Goal: Book appointment/travel/reservation

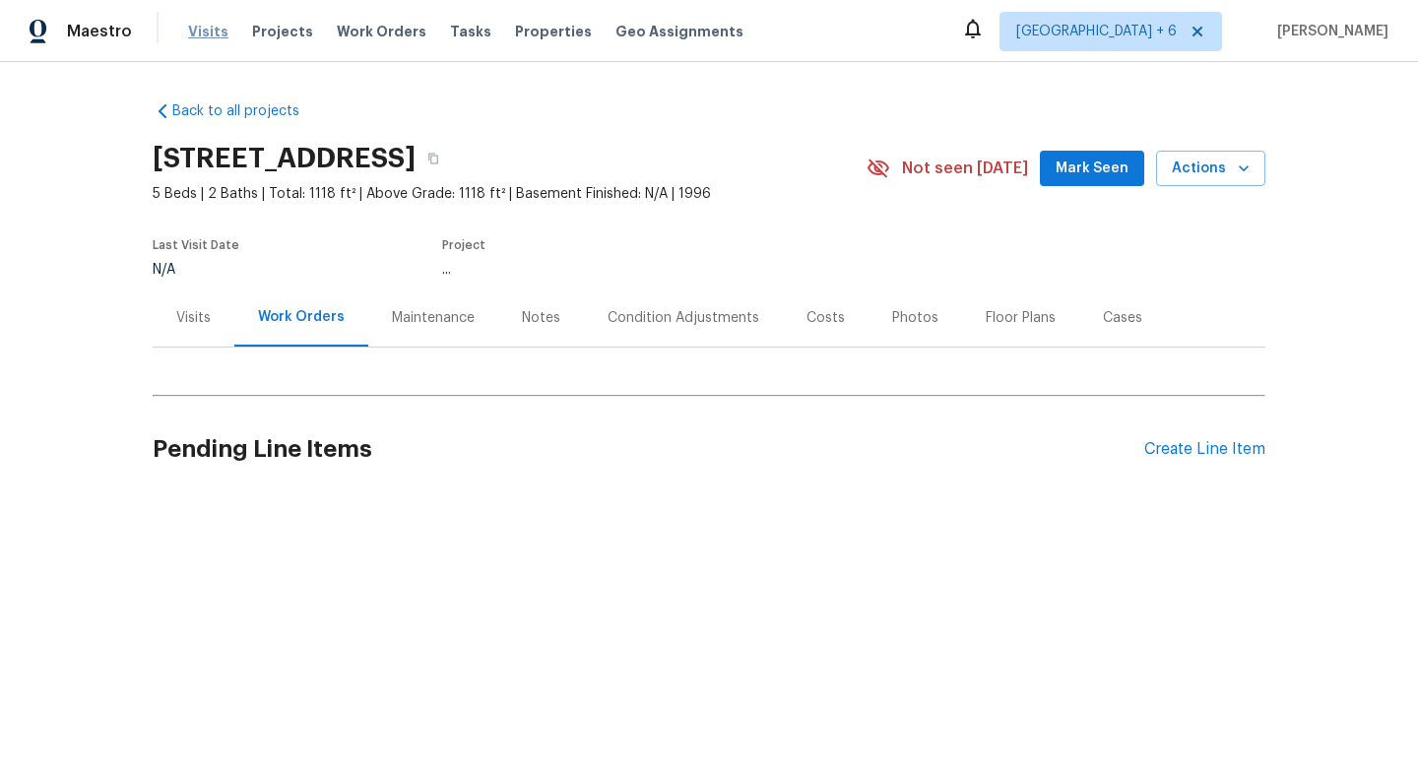
click at [206, 33] on span "Visits" at bounding box center [208, 32] width 40 height 20
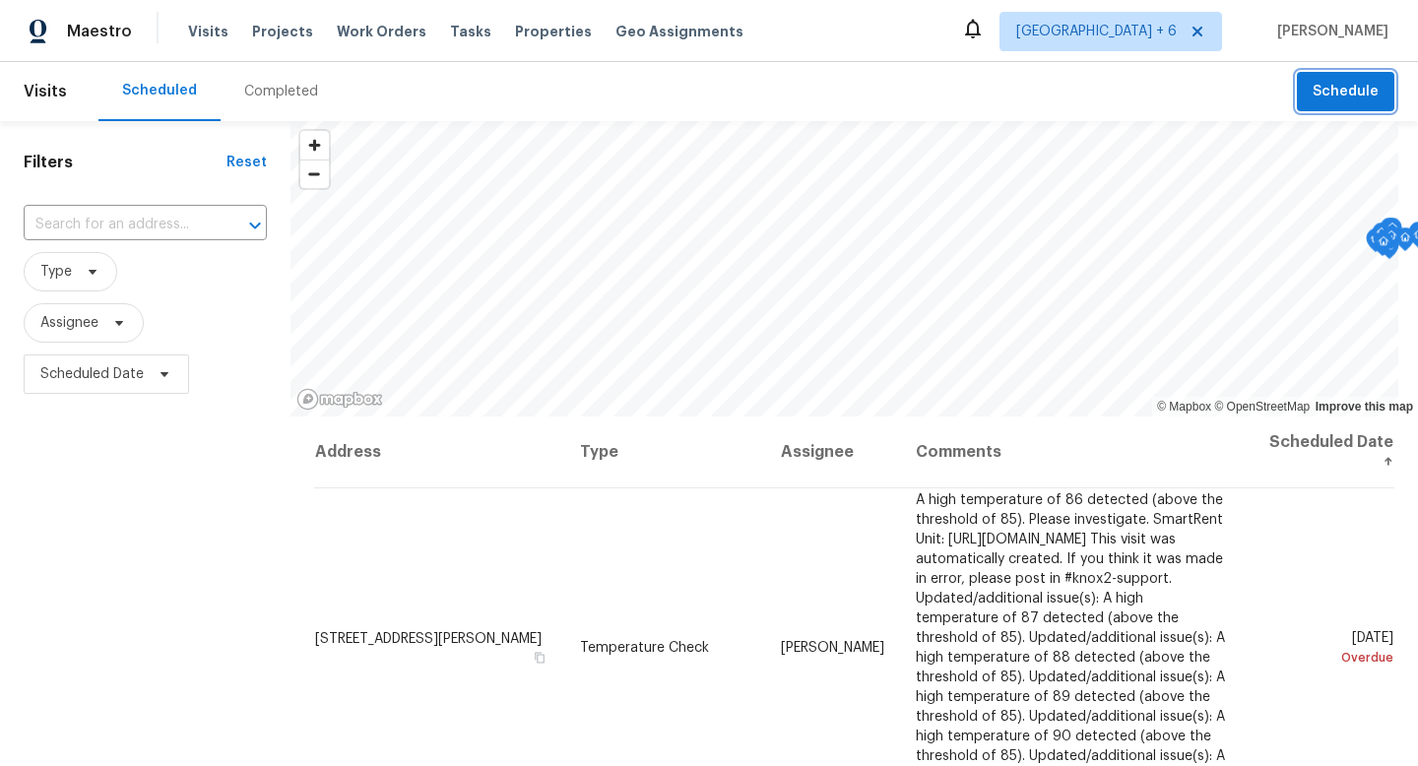
click at [1319, 85] on span "Schedule" at bounding box center [1346, 92] width 66 height 25
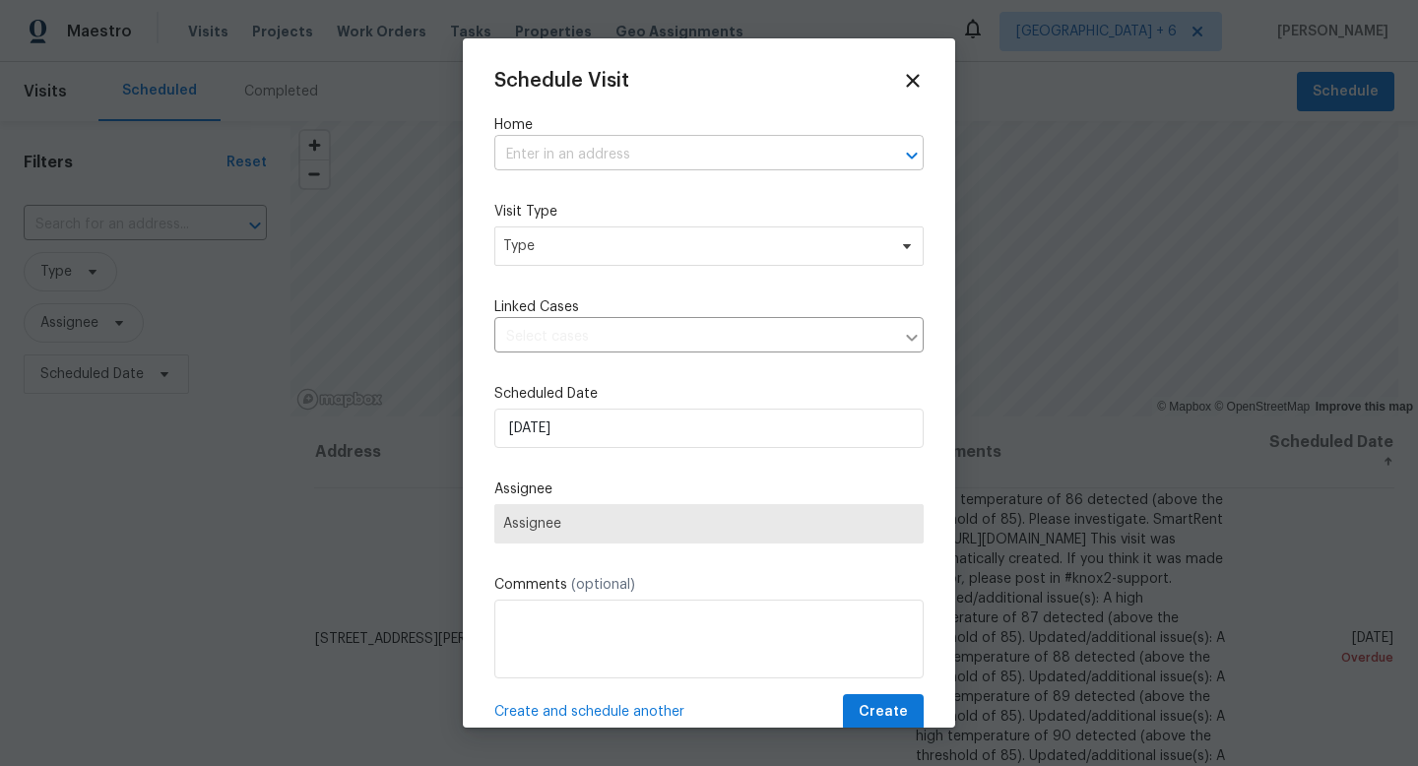
click at [757, 153] on input "text" at bounding box center [681, 155] width 374 height 31
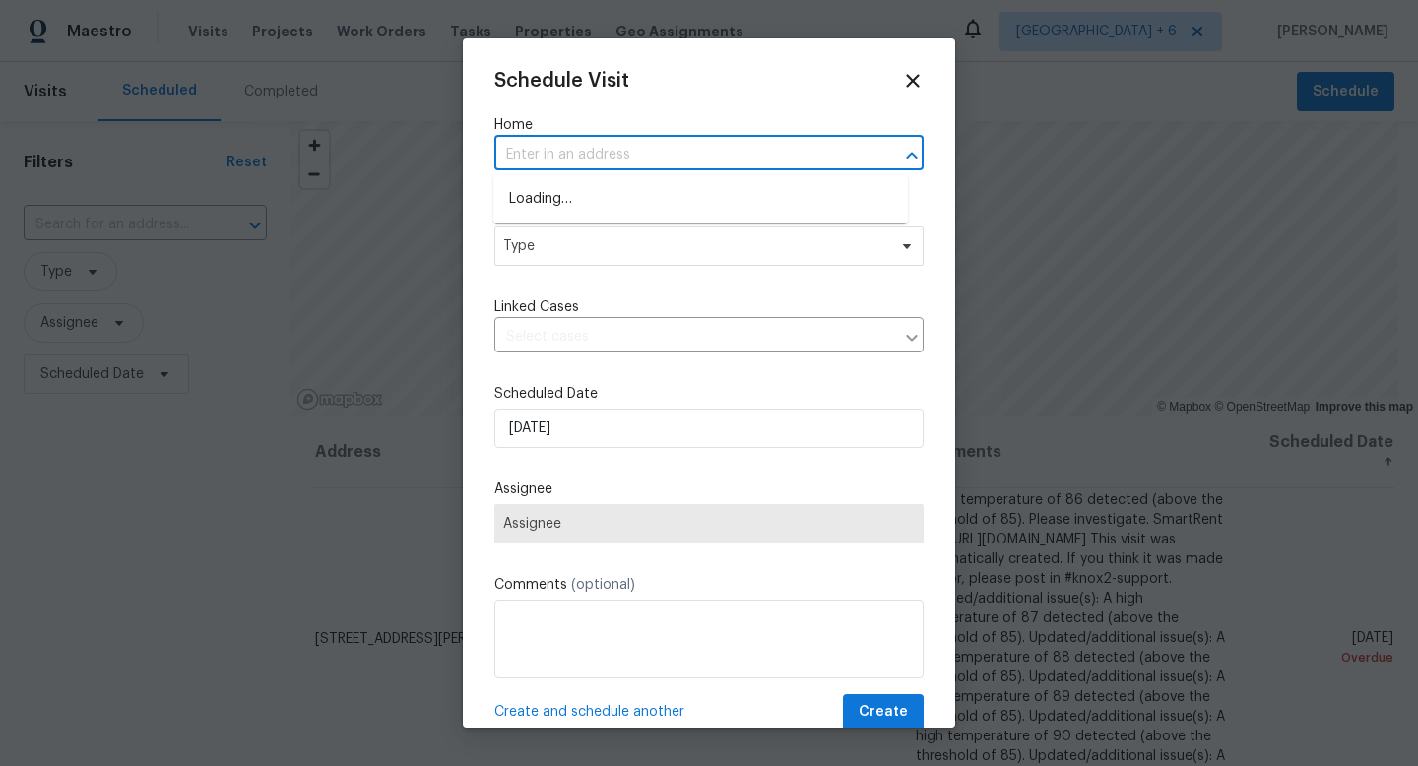
paste input "[STREET_ADDRESS]"
drag, startPoint x: 631, startPoint y: 155, endPoint x: 887, endPoint y: 157, distance: 256.1
click at [887, 157] on div "[STREET_ADDRESS] ​" at bounding box center [708, 155] width 429 height 31
type input "20945 Halwort"
click at [906, 78] on icon at bounding box center [913, 81] width 14 height 14
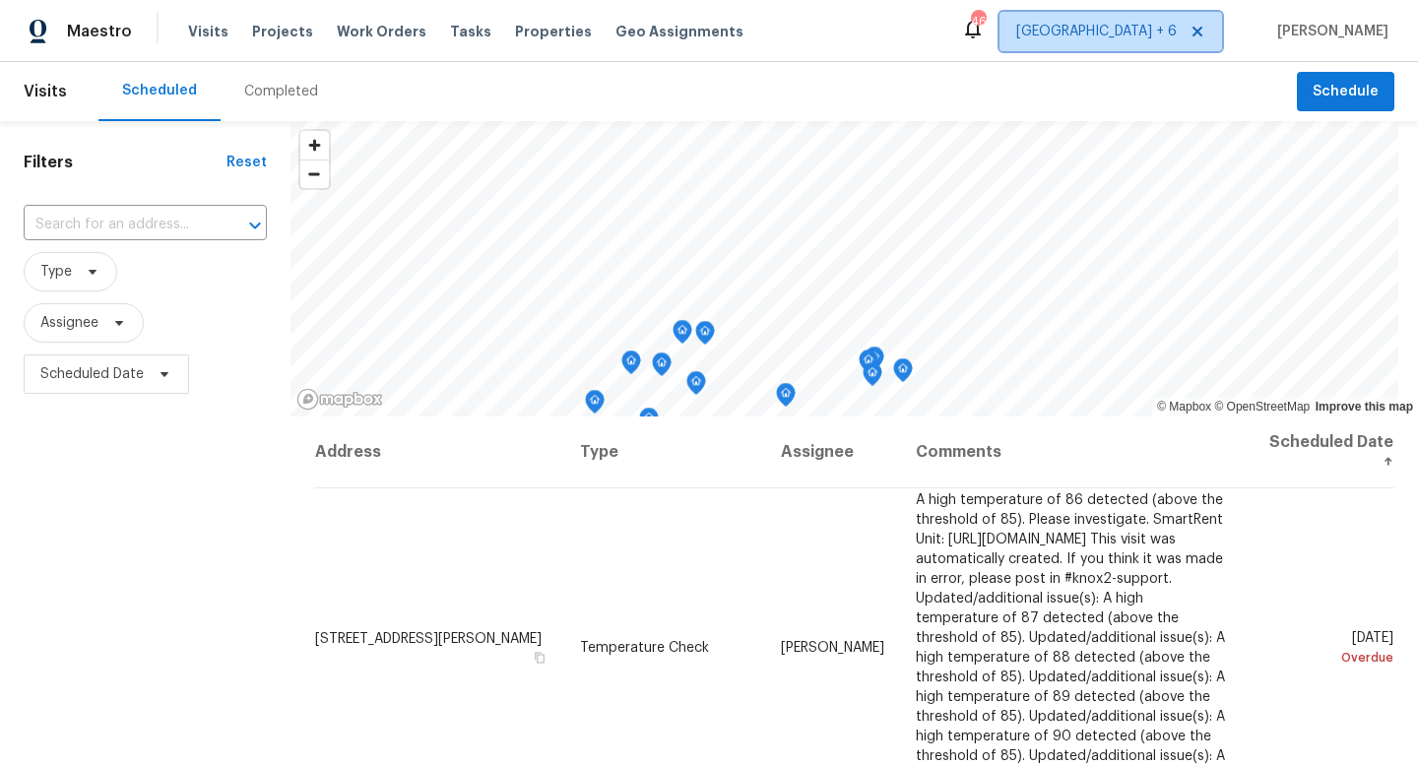
click at [1096, 34] on span "[GEOGRAPHIC_DATA] + 6" at bounding box center [1096, 32] width 161 height 20
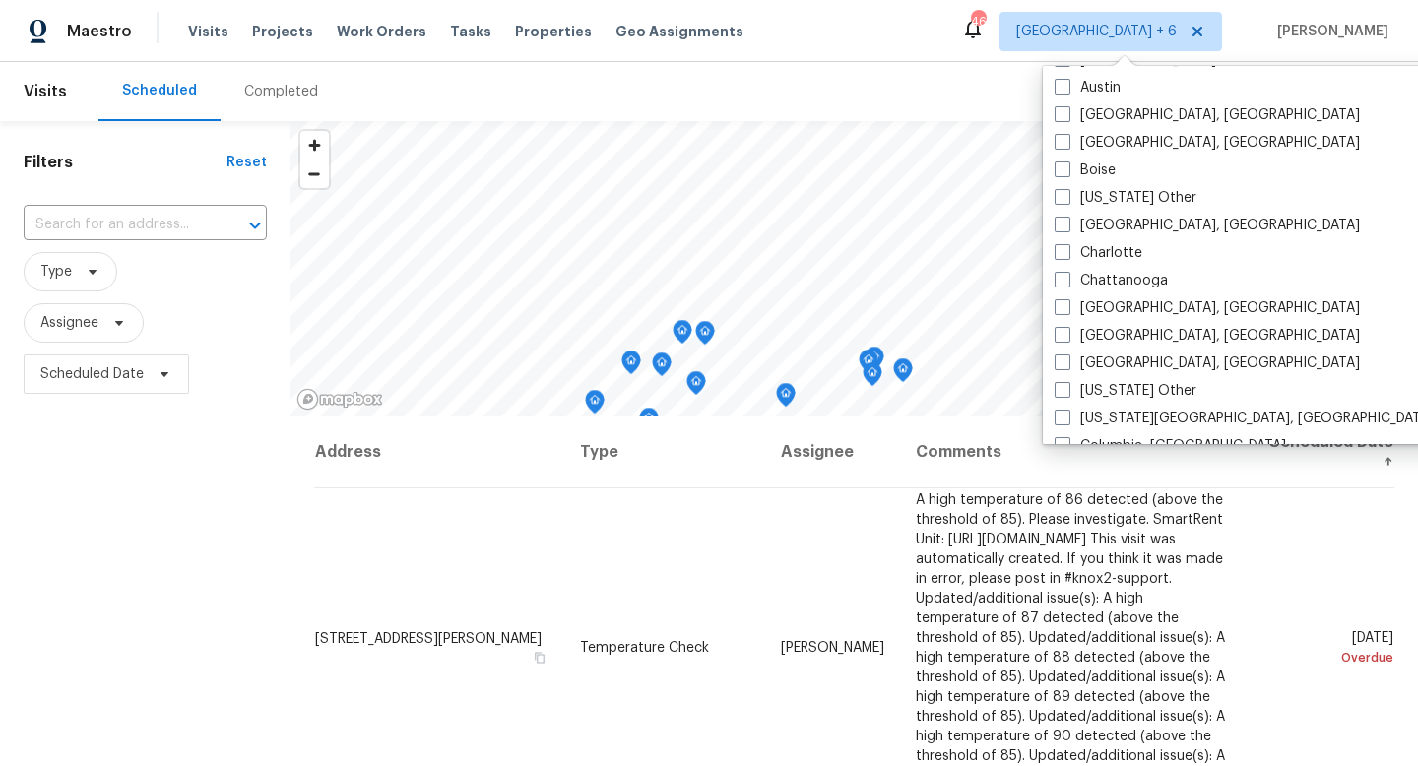
scroll to position [445, 0]
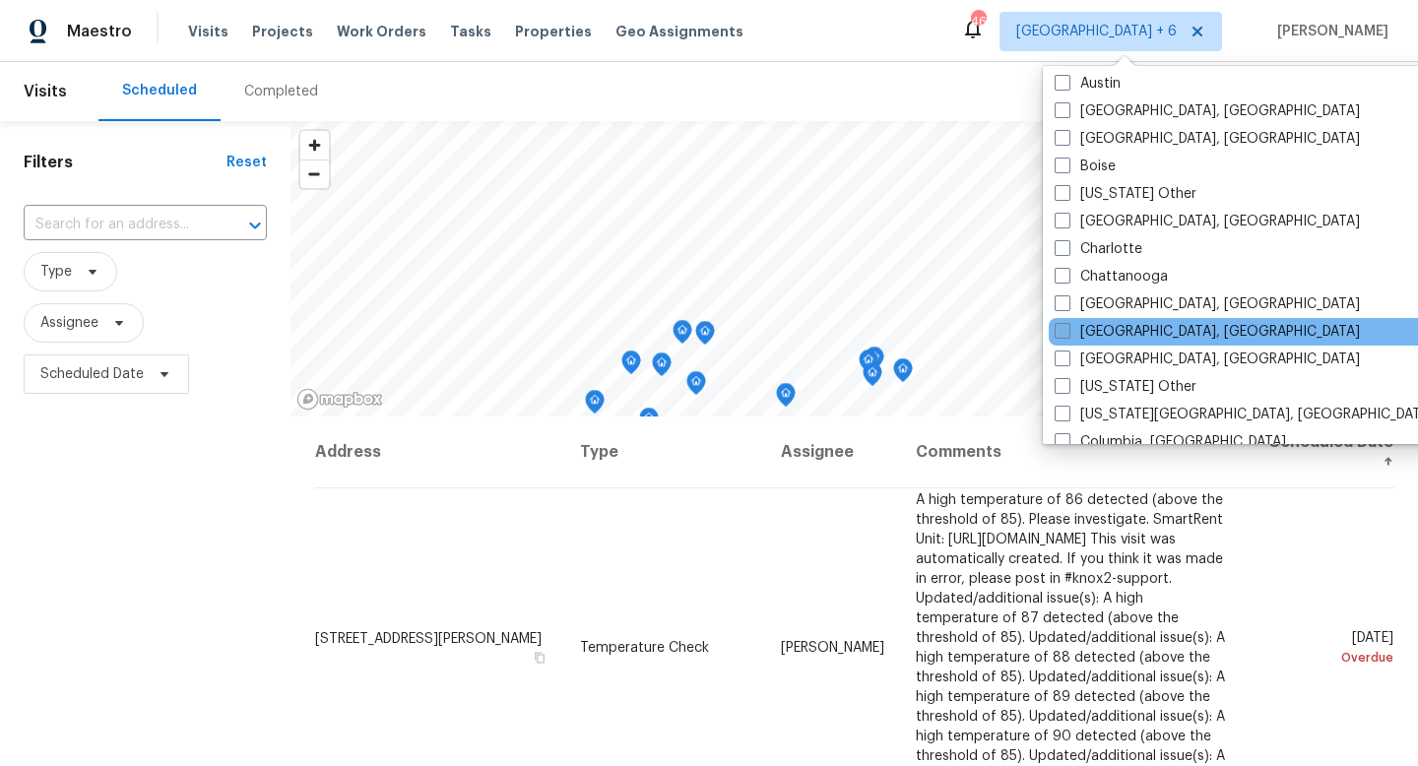
click at [1061, 358] on span at bounding box center [1063, 359] width 16 height 16
click at [1061, 358] on input "[GEOGRAPHIC_DATA], [GEOGRAPHIC_DATA]" at bounding box center [1061, 356] width 13 height 13
checkbox input "true"
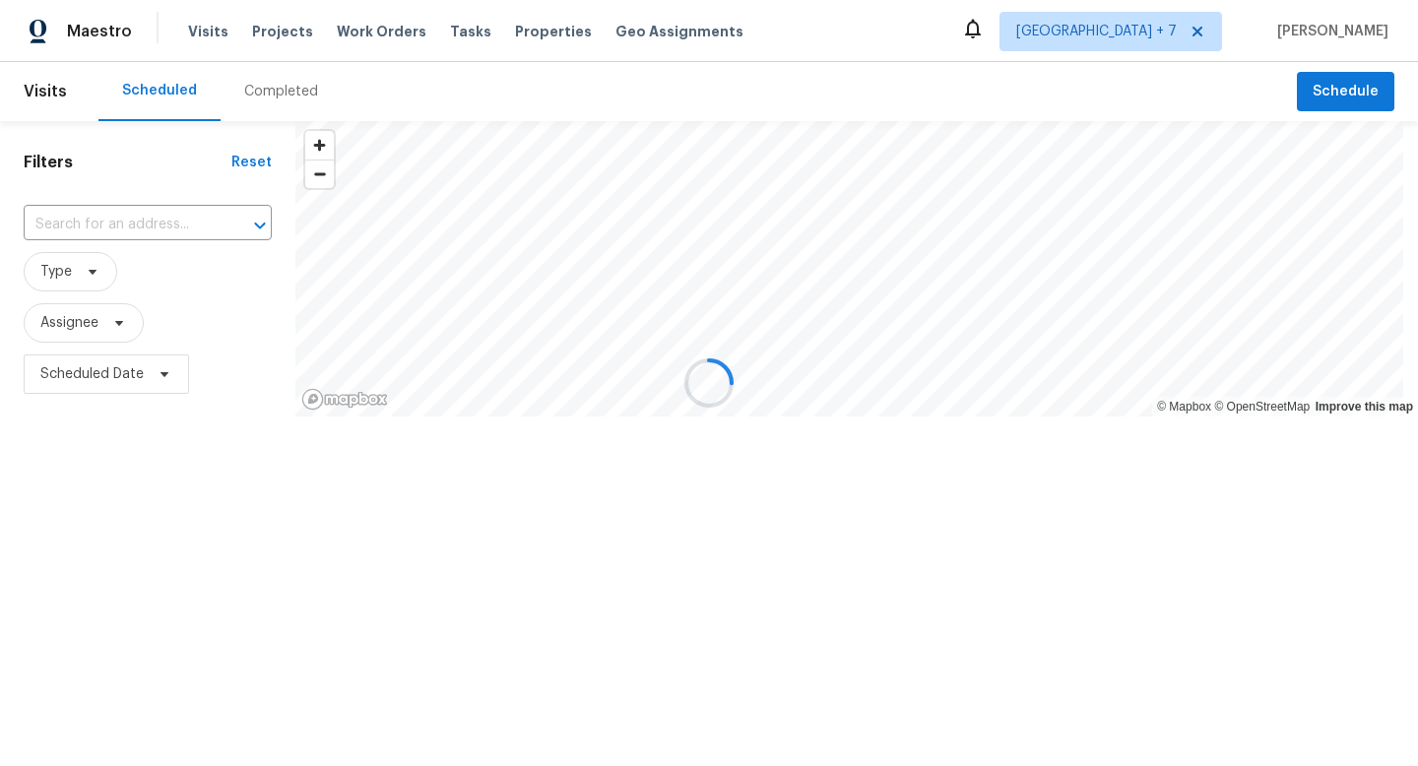
click at [1311, 89] on div at bounding box center [709, 383] width 1418 height 766
click at [1318, 93] on div at bounding box center [709, 383] width 1418 height 766
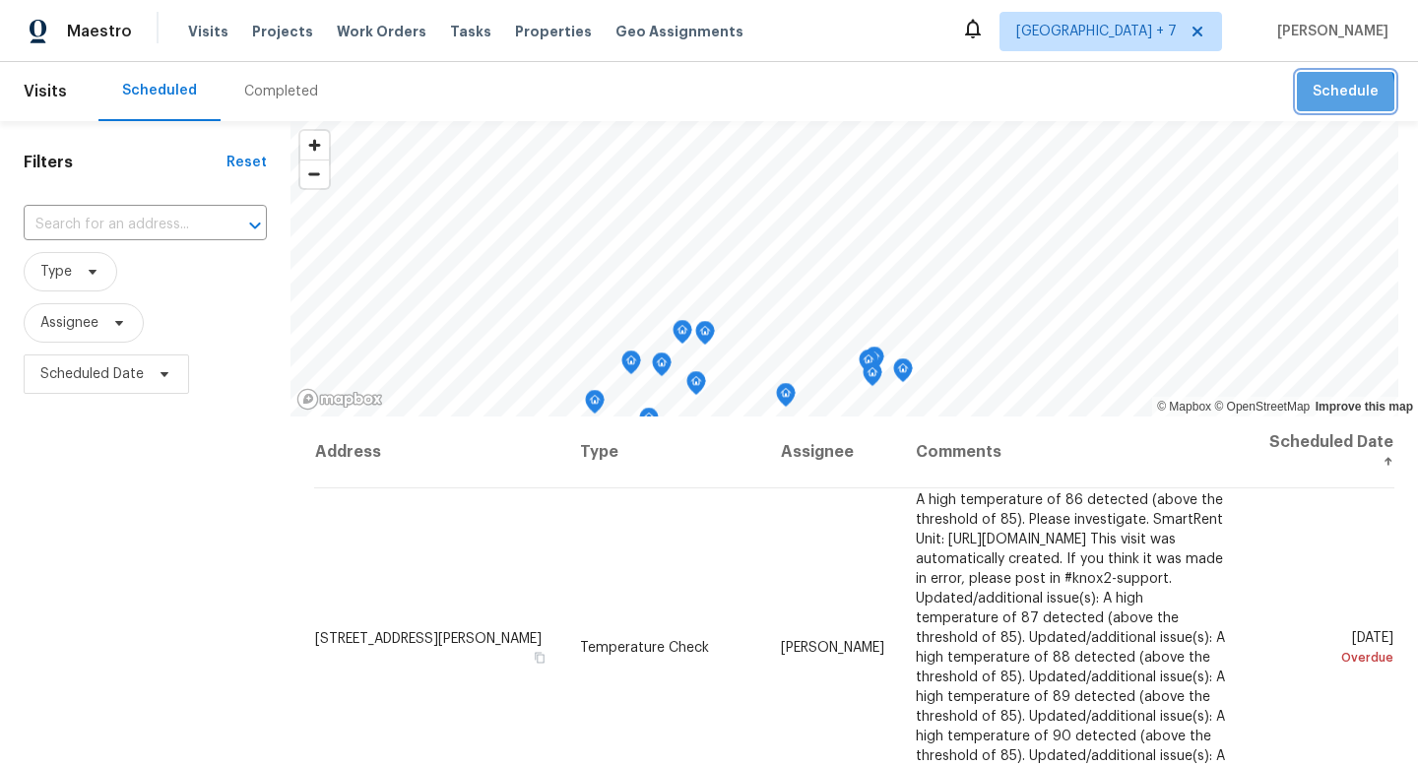
click at [1313, 95] on span "Schedule" at bounding box center [1346, 92] width 66 height 25
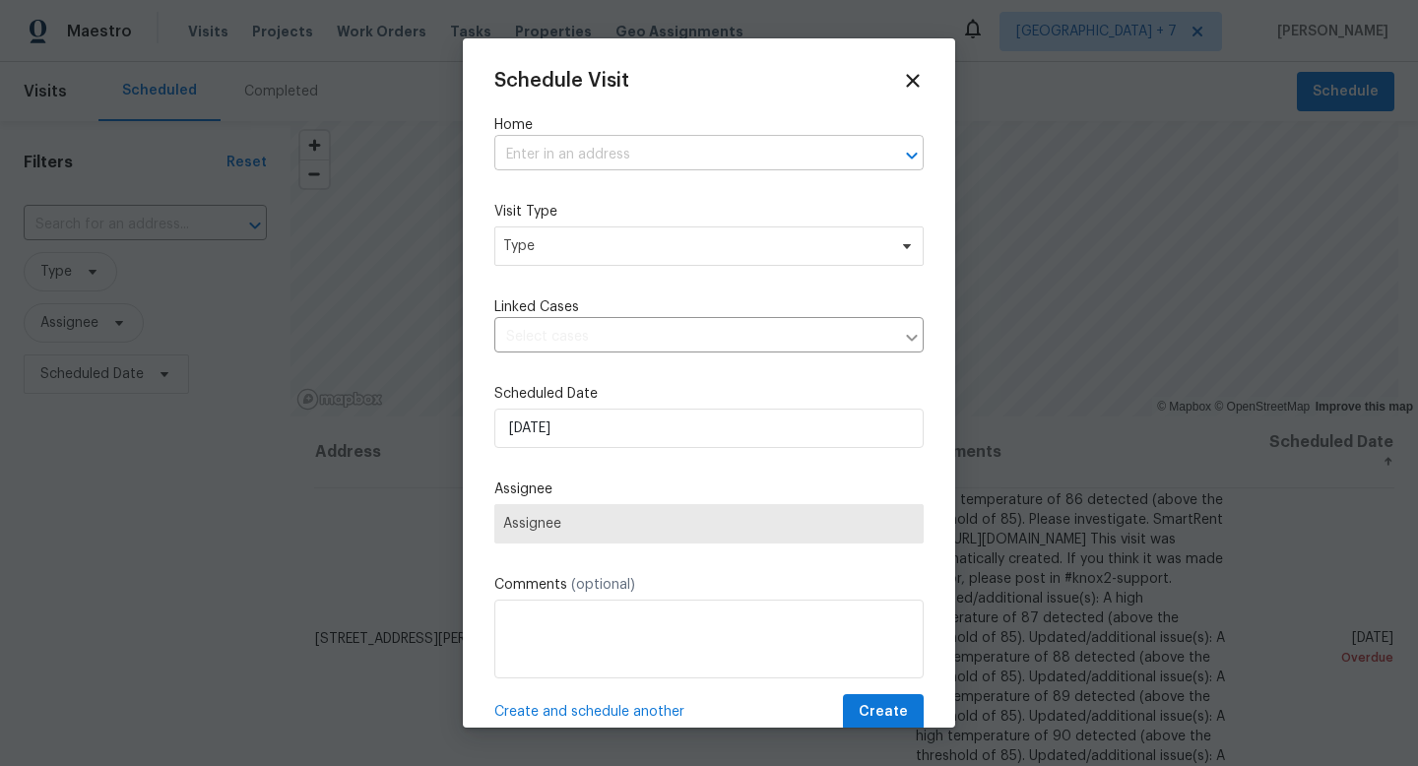
click at [604, 162] on input "text" at bounding box center [681, 155] width 374 height 31
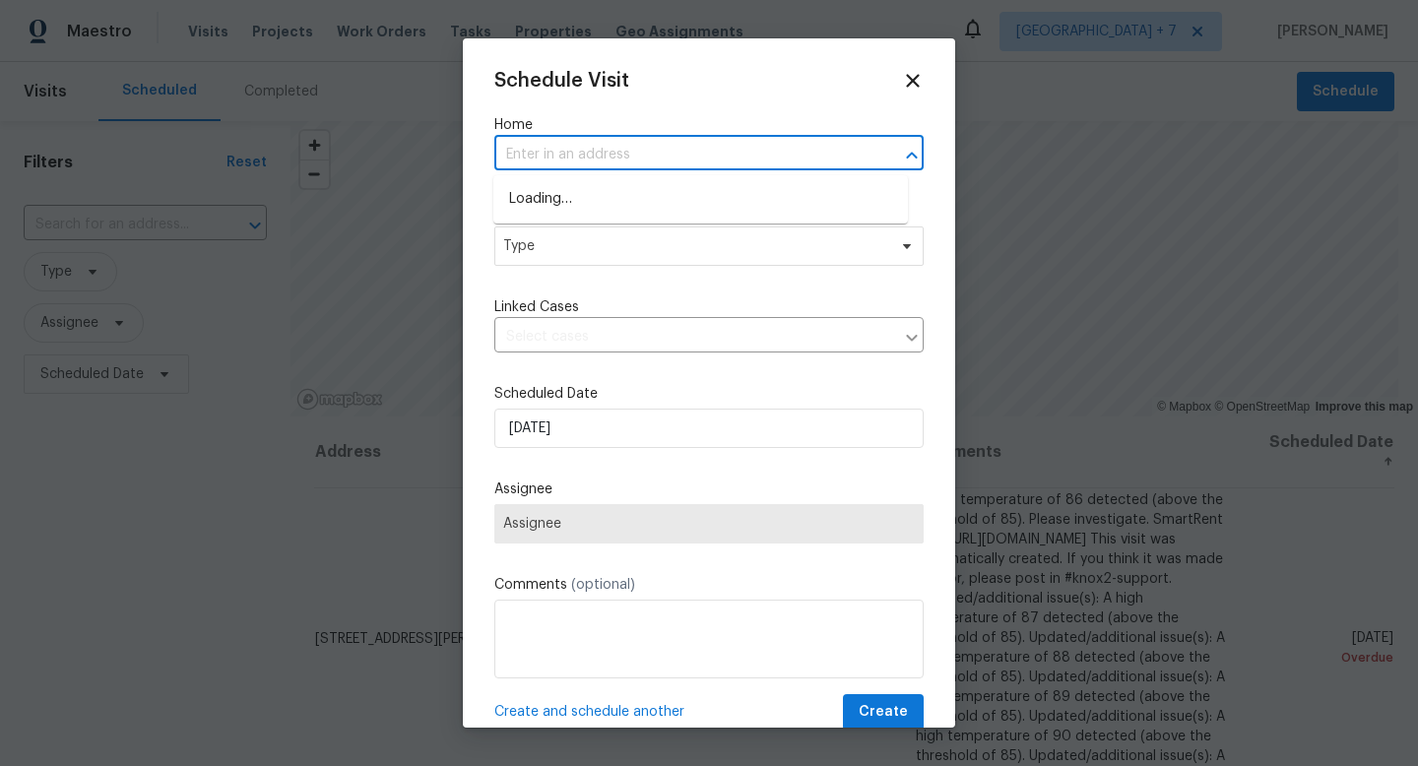
paste input "[STREET_ADDRESS]"
drag, startPoint x: 617, startPoint y: 151, endPoint x: 849, endPoint y: 156, distance: 231.5
click at [849, 156] on input "[STREET_ADDRESS]" at bounding box center [681, 155] width 374 height 31
type input "20945 Halworth"
click at [653, 198] on li "[STREET_ADDRESS]" at bounding box center [700, 199] width 415 height 32
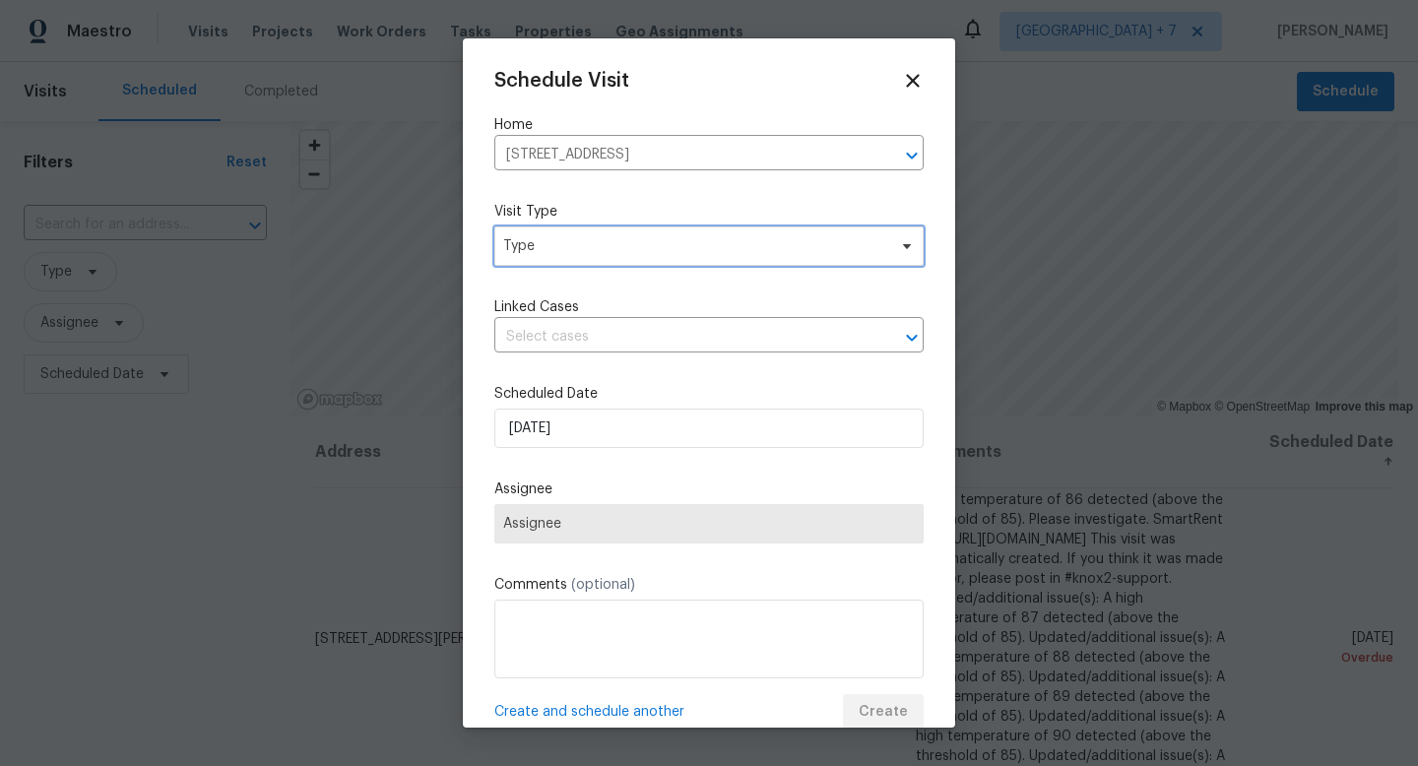
click at [638, 248] on span "Type" at bounding box center [694, 246] width 383 height 20
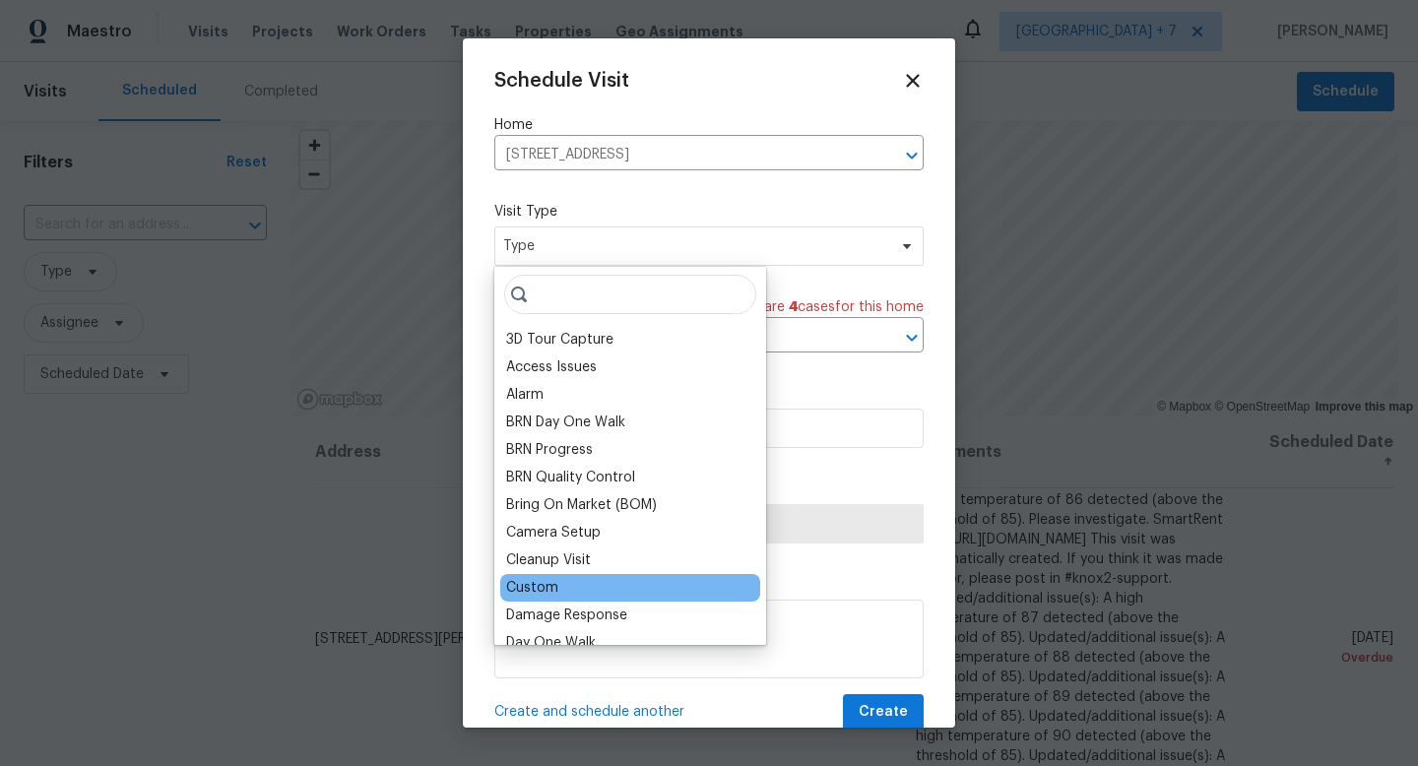
click at [522, 590] on div "Custom" at bounding box center [532, 588] width 52 height 20
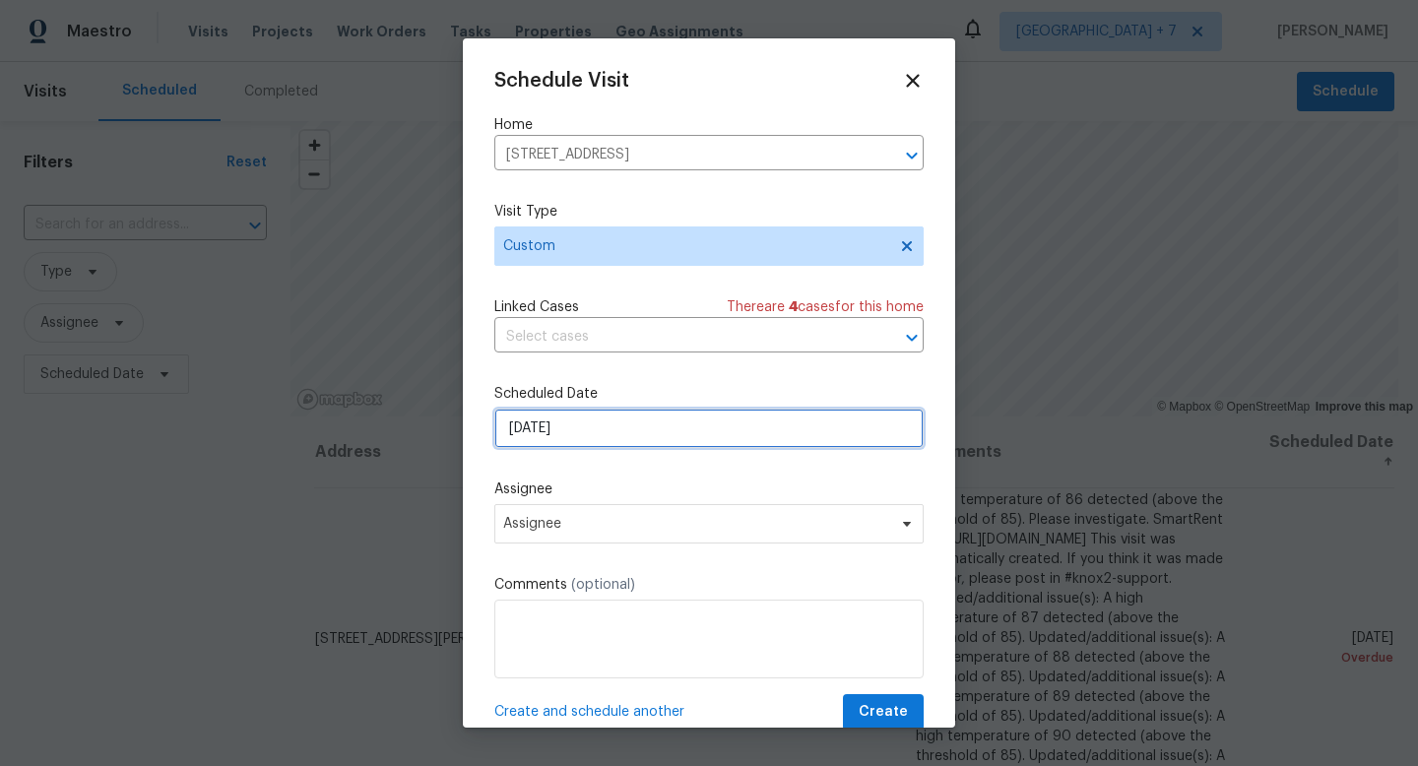
click at [666, 440] on input "[DATE]" at bounding box center [708, 428] width 429 height 39
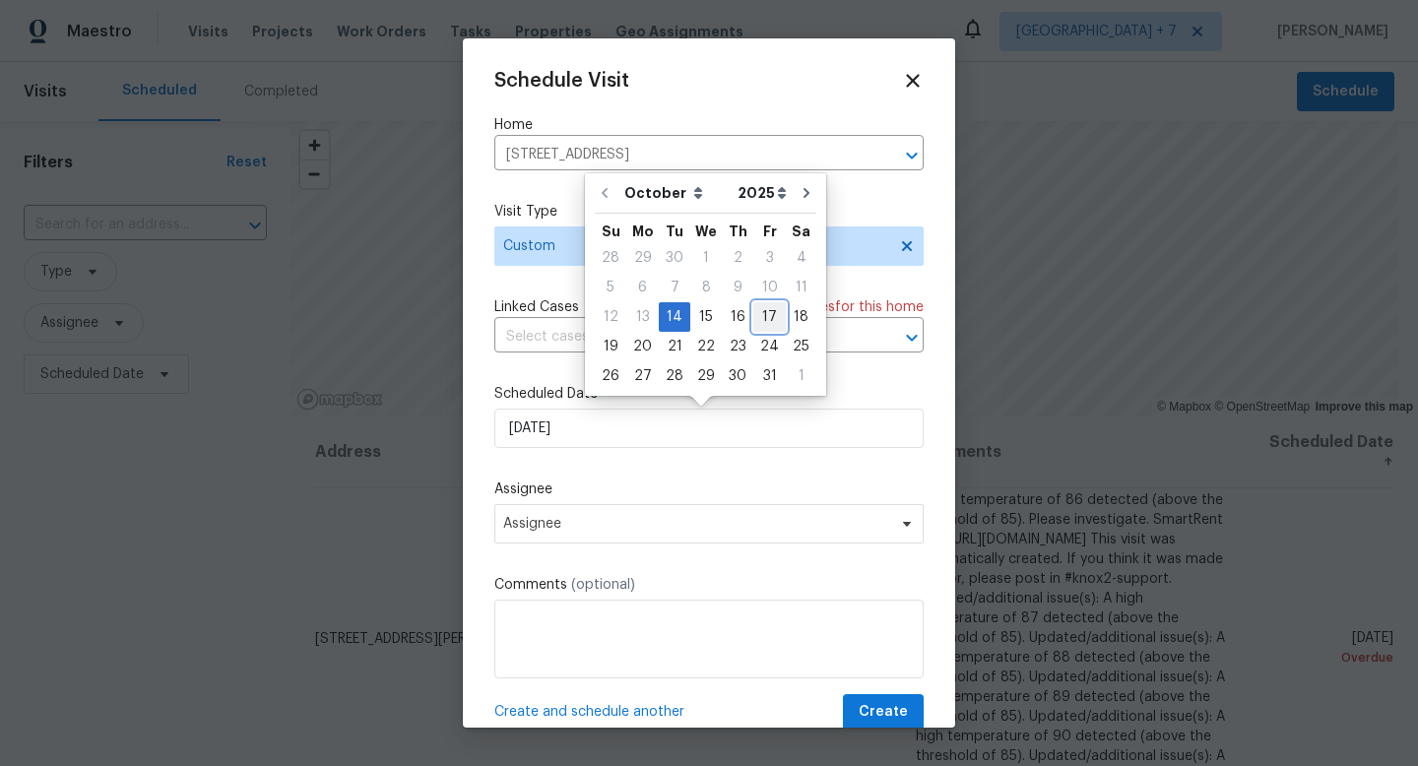
click at [755, 321] on div "17" at bounding box center [769, 317] width 32 height 28
type input "[DATE]"
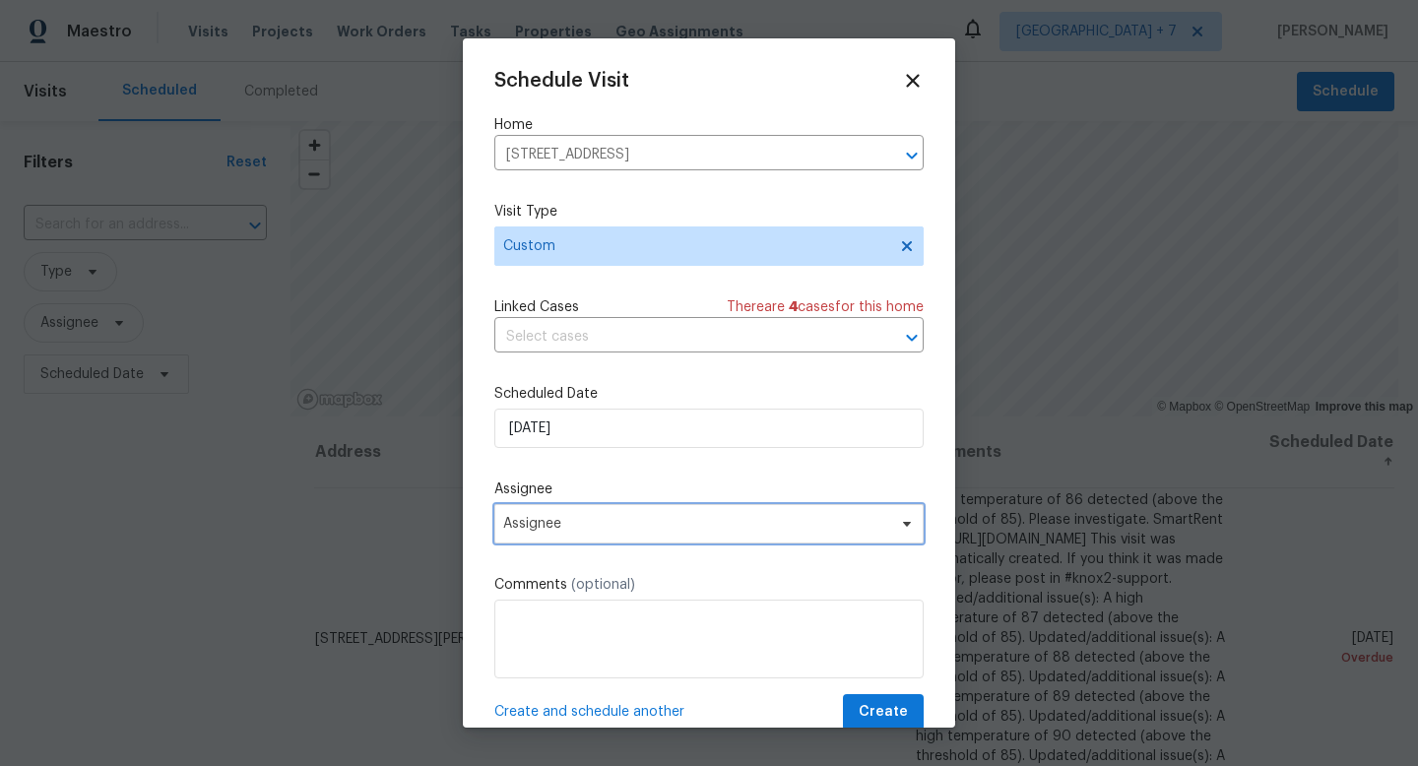
click at [610, 527] on span "Assignee" at bounding box center [696, 524] width 386 height 16
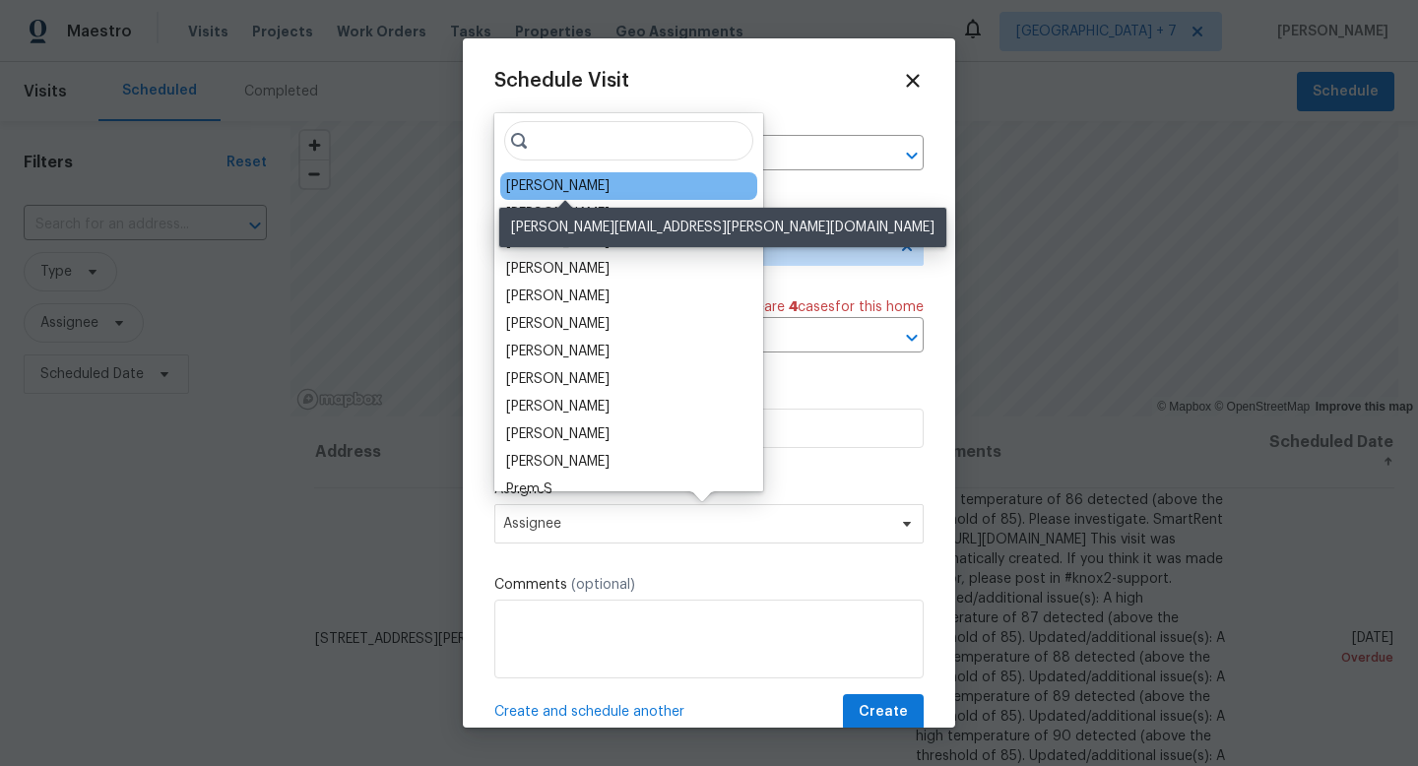
click at [592, 194] on div "[PERSON_NAME]" at bounding box center [557, 186] width 103 height 20
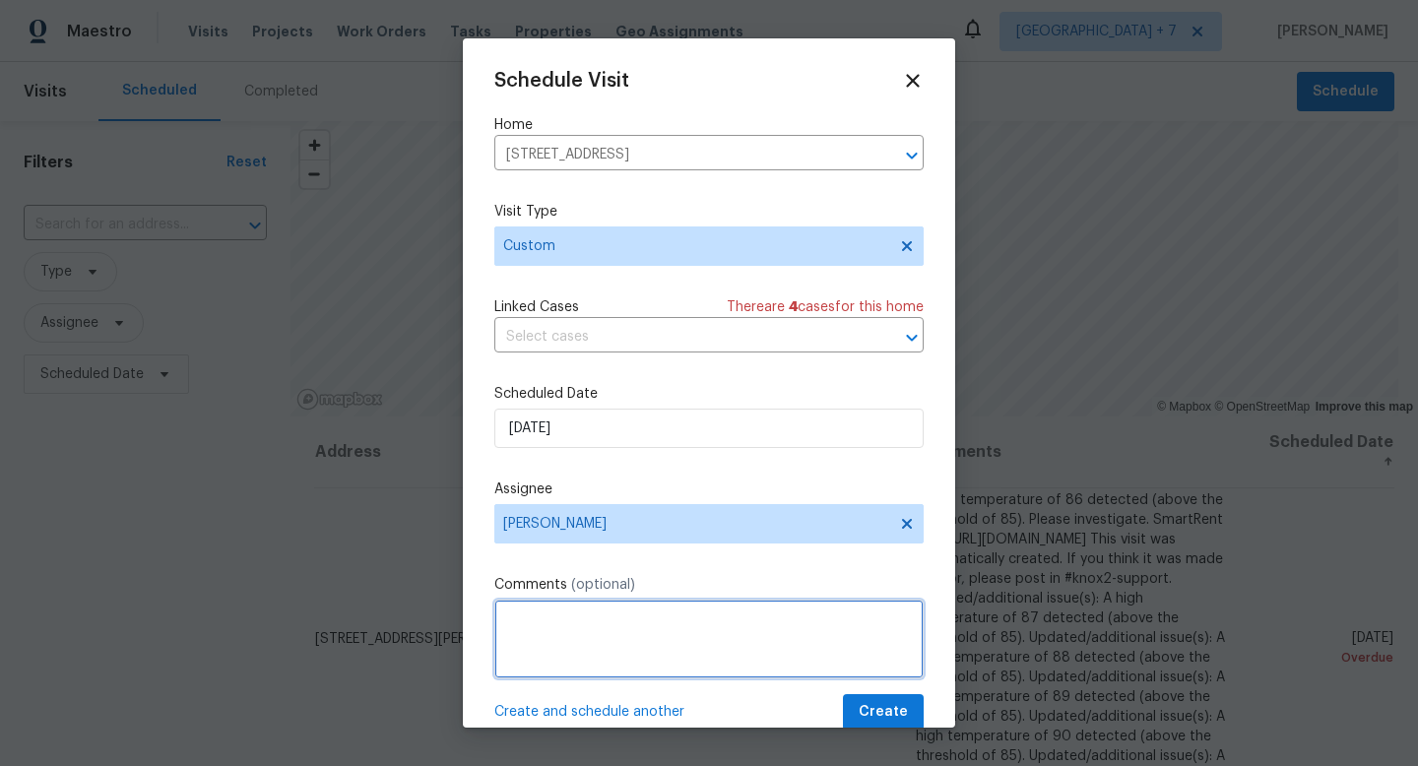
click at [585, 612] on textarea at bounding box center [708, 639] width 429 height 79
type textarea "Reinspection 11:15 AM"
